Goal: Task Accomplishment & Management: Use online tool/utility

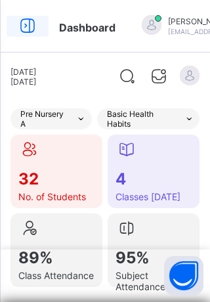
click at [26, 21] on icon at bounding box center [27, 25] width 22 height 19
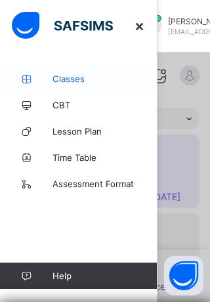
click at [76, 81] on span "Classes" at bounding box center [105, 79] width 105 height 11
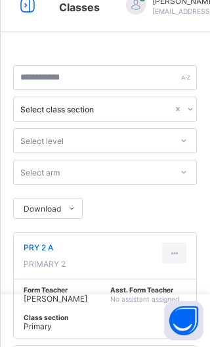
scroll to position [93, 0]
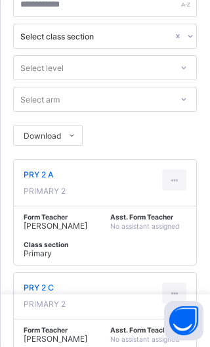
click at [39, 171] on span "PRY 2 A" at bounding box center [45, 174] width 42 height 10
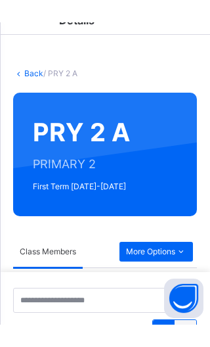
scroll to position [86, 0]
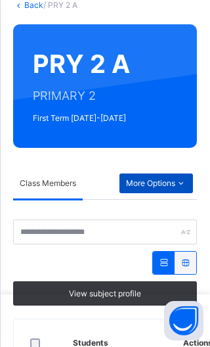
click at [164, 180] on span "More Options" at bounding box center [156, 183] width 60 height 12
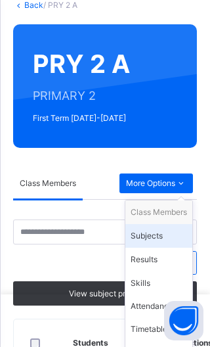
click at [154, 235] on div "Subjects" at bounding box center [159, 235] width 56 height 13
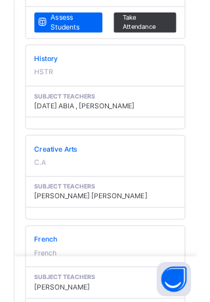
scroll to position [1025, 0]
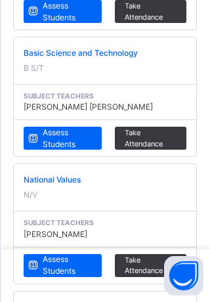
click at [65, 266] on div at bounding box center [105, 276] width 210 height 53
click at [67, 263] on div at bounding box center [105, 276] width 210 height 53
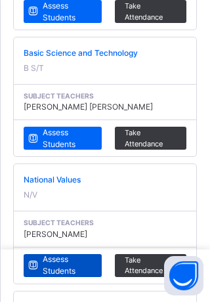
click at [65, 253] on span "Assess Students" at bounding box center [67, 265] width 49 height 24
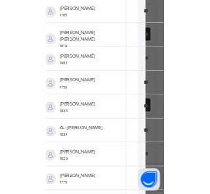
scroll to position [711, 33]
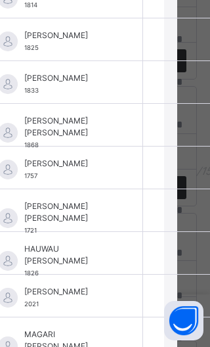
click at [150, 162] on input "text" at bounding box center [183, 167] width 66 height 29
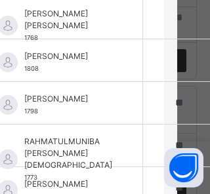
scroll to position [1156, 33]
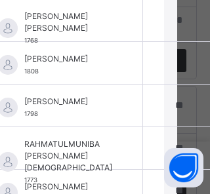
type input "*"
click at [165, 55] on input "text" at bounding box center [183, 63] width 66 height 29
type input "**"
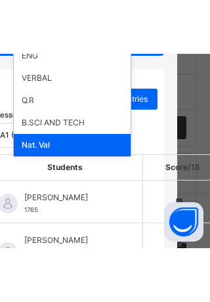
scroll to position [72, 33]
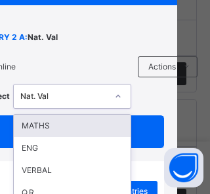
click at [178, 105] on div "Online Actions Download Empty Score Sheet Upload/map score sheet Subject option…" at bounding box center [88, 82] width 217 height 53
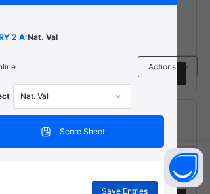
click at [126, 186] on span "Save Entries" at bounding box center [125, 192] width 46 height 12
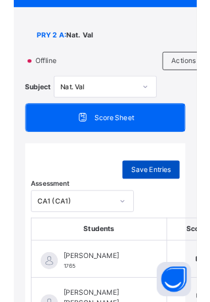
scroll to position [59, 0]
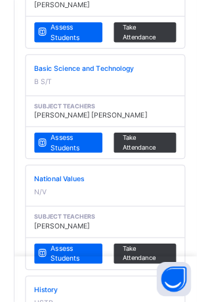
scroll to position [997, 0]
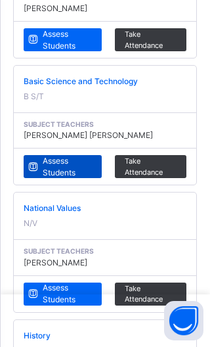
click at [59, 162] on span "Assess Students" at bounding box center [67, 167] width 49 height 24
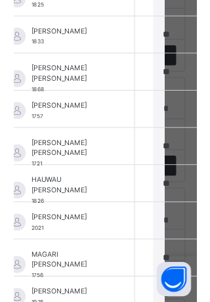
scroll to position [137, 37]
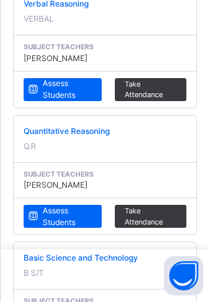
scroll to position [821, 0]
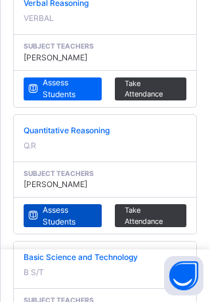
click at [60, 210] on span "Assess Students" at bounding box center [67, 216] width 49 height 24
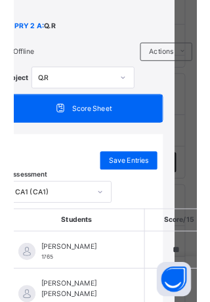
scroll to position [0, 26]
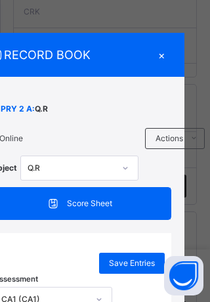
click at [164, 53] on div "×" at bounding box center [162, 55] width 20 height 18
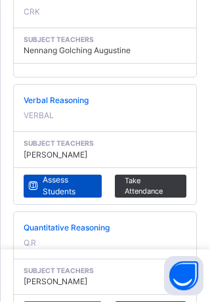
click at [58, 179] on span "Assess Students" at bounding box center [67, 186] width 49 height 24
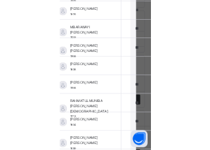
scroll to position [1065, 33]
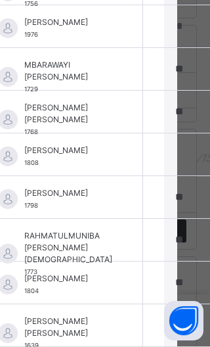
click at [164, 144] on input "text" at bounding box center [183, 154] width 66 height 29
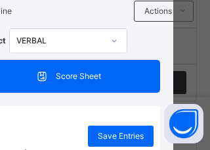
scroll to position [122, 37]
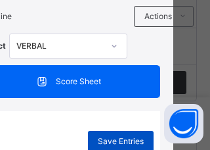
type input "**"
click at [119, 135] on span "Save Entries" at bounding box center [121, 141] width 46 height 12
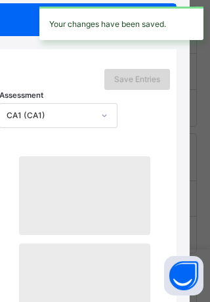
scroll to position [184, 27]
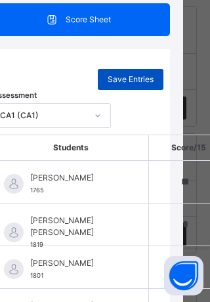
click at [133, 77] on span "Save Entries" at bounding box center [131, 80] width 46 height 12
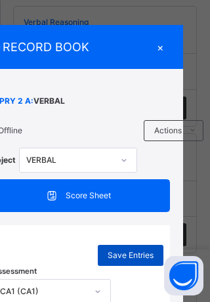
scroll to position [0, 27]
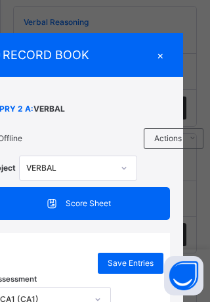
click at [159, 58] on div "×" at bounding box center [160, 55] width 20 height 18
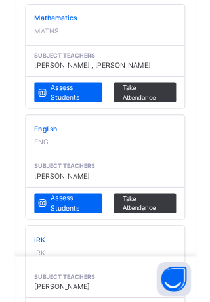
scroll to position [340, 0]
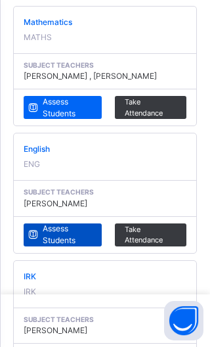
click at [62, 233] on span "Assess Students" at bounding box center [67, 235] width 49 height 24
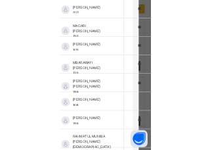
scroll to position [985, 27]
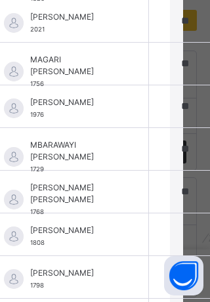
click at [175, 225] on input "text" at bounding box center [189, 234] width 66 height 29
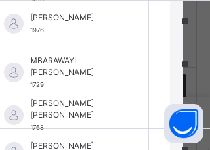
scroll to position [335, 0]
type input "**"
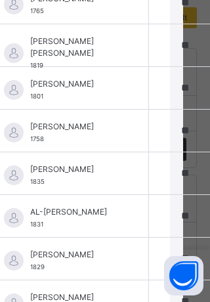
scroll to position [161, 27]
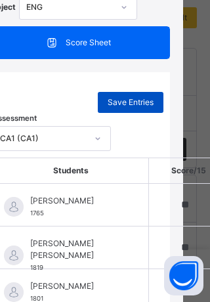
click at [127, 101] on span "Save Entries" at bounding box center [131, 103] width 46 height 12
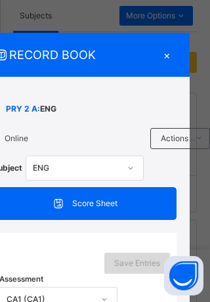
scroll to position [0, 27]
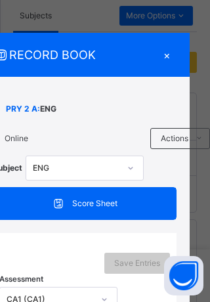
click at [164, 56] on div "×" at bounding box center [167, 55] width 20 height 18
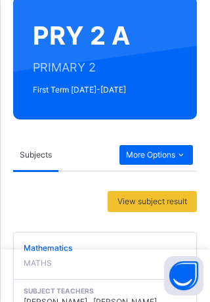
scroll to position [96, 0]
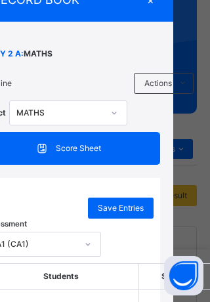
scroll to position [0, 37]
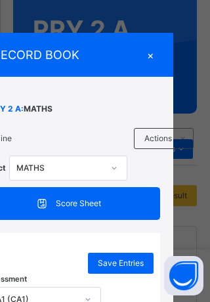
click at [154, 51] on div "×" at bounding box center [151, 55] width 20 height 18
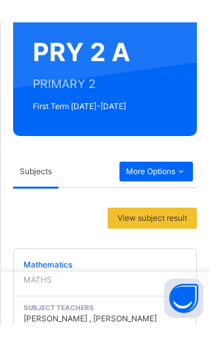
scroll to position [353, 0]
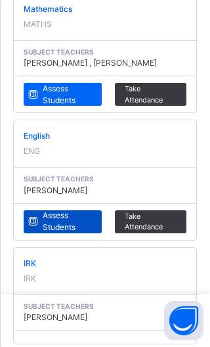
click at [66, 217] on span "Assess Students" at bounding box center [67, 221] width 49 height 24
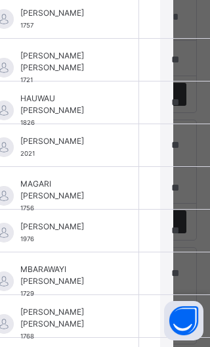
scroll to position [458, 37]
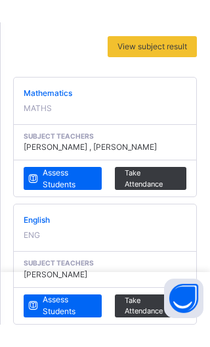
scroll to position [753, 0]
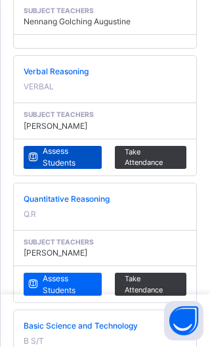
click at [66, 157] on span "Assess Students" at bounding box center [67, 157] width 49 height 24
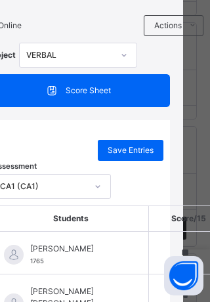
scroll to position [0, 27]
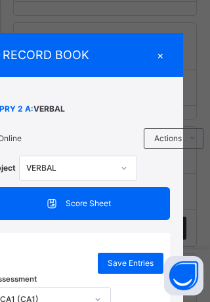
click at [163, 56] on div "×" at bounding box center [160, 55] width 20 height 18
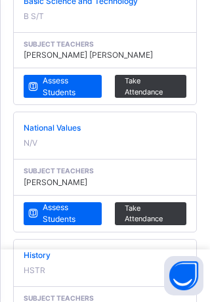
scroll to position [1079, 0]
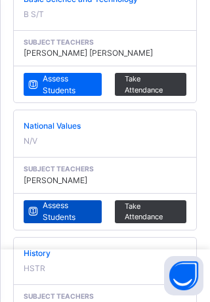
click at [60, 209] on span "Assess Students" at bounding box center [67, 212] width 49 height 24
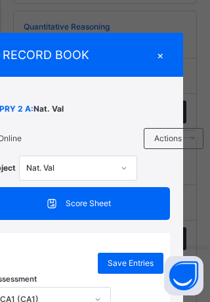
scroll to position [0, 27]
click at [157, 55] on div "×" at bounding box center [160, 55] width 20 height 18
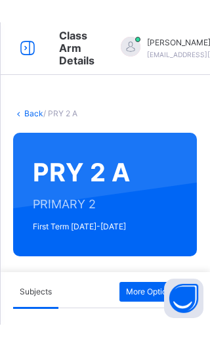
scroll to position [121, 0]
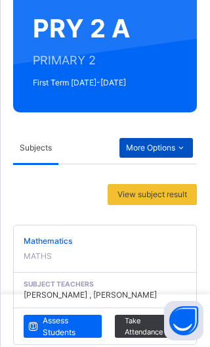
click at [151, 148] on span "More Options" at bounding box center [156, 148] width 60 height 12
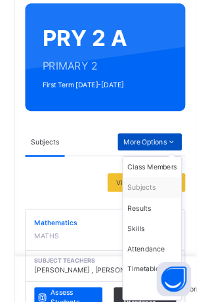
scroll to position [0, 0]
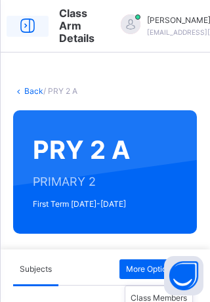
click at [28, 16] on icon at bounding box center [27, 26] width 22 height 24
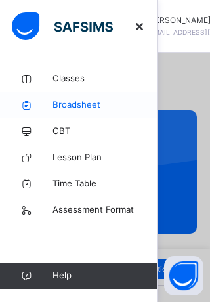
click at [79, 104] on span "Broadsheet" at bounding box center [105, 105] width 105 height 13
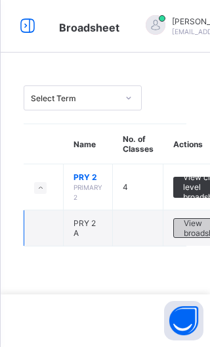
click at [209, 228] on span "View broadsheet" at bounding box center [204, 228] width 41 height 20
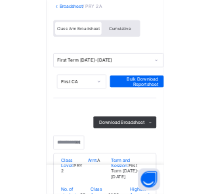
scroll to position [80, 0]
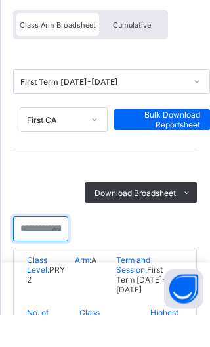
click at [45, 253] on input "text" at bounding box center [40, 260] width 55 height 25
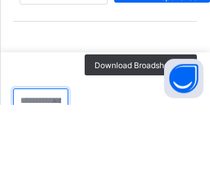
scroll to position [152, 0]
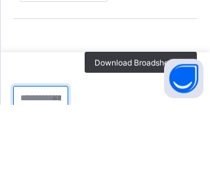
type input "*"
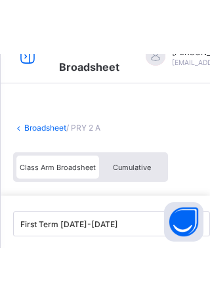
scroll to position [0, 0]
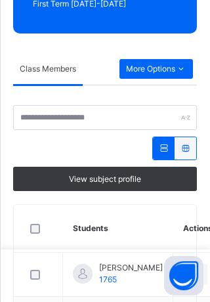
scroll to position [164, 0]
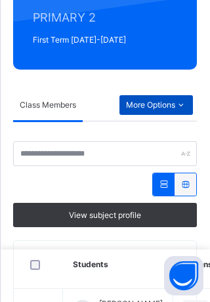
click at [160, 102] on span "More Options" at bounding box center [156, 105] width 60 height 12
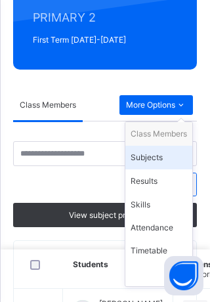
click at [152, 160] on div "Subjects" at bounding box center [159, 157] width 56 height 13
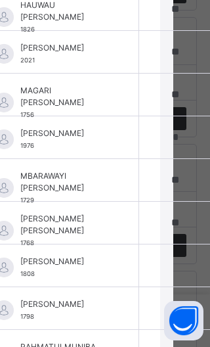
scroll to position [953, 37]
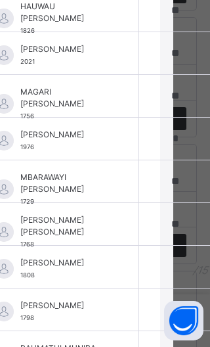
click at [156, 252] on input "text" at bounding box center [179, 266] width 66 height 29
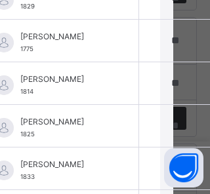
scroll to position [120, 37]
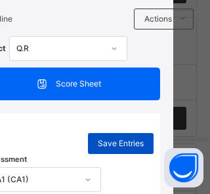
type input "**"
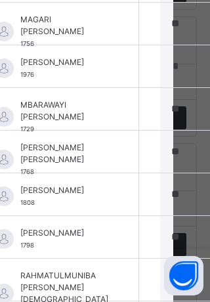
scroll to position [24, 37]
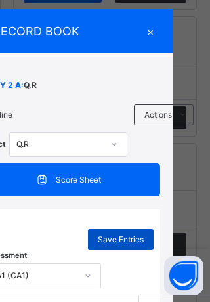
click at [121, 239] on span "Save Entries" at bounding box center [121, 240] width 46 height 12
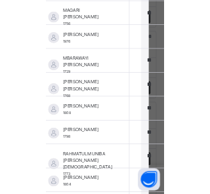
scroll to position [1026, 27]
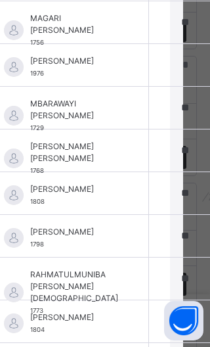
click at [183, 187] on input "**" at bounding box center [189, 193] width 66 height 29
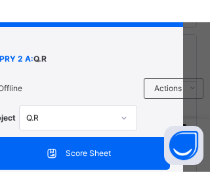
scroll to position [64, 27]
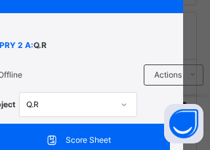
type input "**"
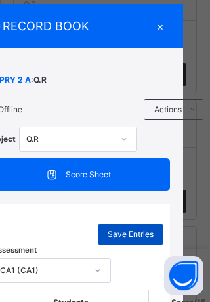
scroll to position [0, 27]
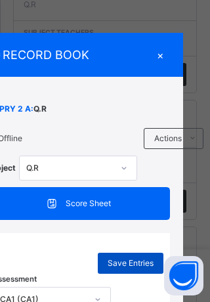
click at [128, 261] on span "Save Entries" at bounding box center [131, 263] width 46 height 12
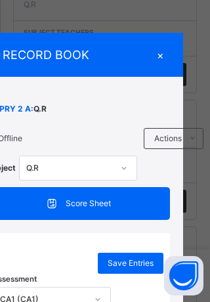
click at [162, 58] on div "×" at bounding box center [160, 55] width 20 height 18
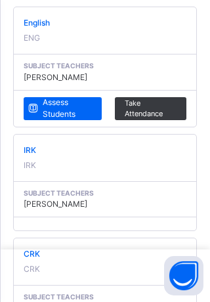
scroll to position [286, 0]
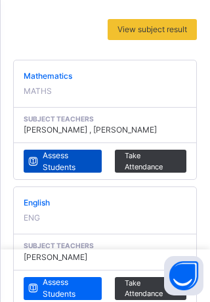
click at [63, 159] on span "Assess Students" at bounding box center [67, 162] width 49 height 24
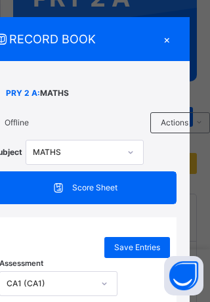
scroll to position [0, 20]
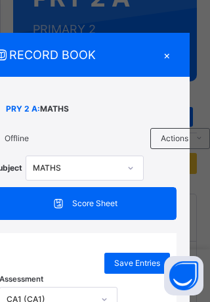
click at [165, 53] on div "×" at bounding box center [167, 55] width 20 height 18
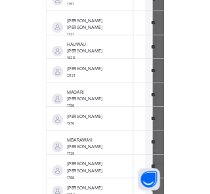
scroll to position [880, 20]
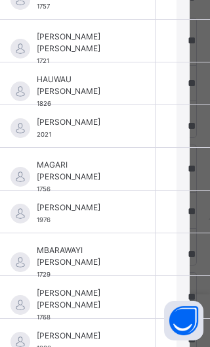
click at [187, 206] on input "**" at bounding box center [195, 211] width 66 height 29
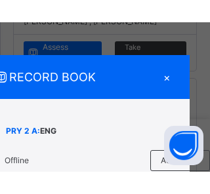
scroll to position [410, 0]
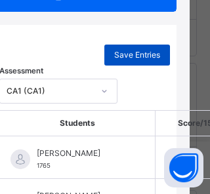
type input "**"
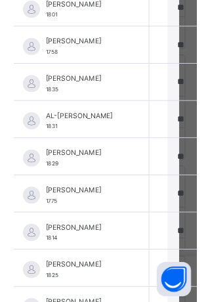
scroll to position [185, 20]
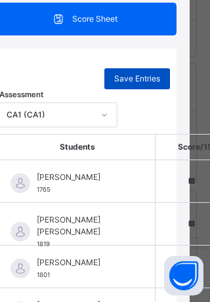
click at [140, 74] on span "Save Entries" at bounding box center [137, 79] width 46 height 12
